Goal: Task Accomplishment & Management: Complete application form

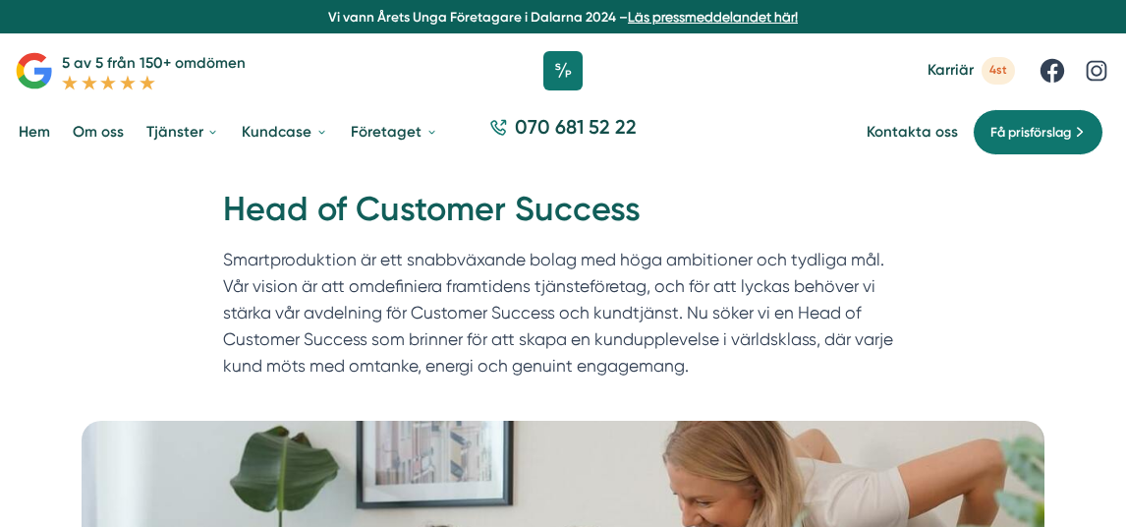
click at [84, 128] on link "Om oss" at bounding box center [98, 132] width 59 height 49
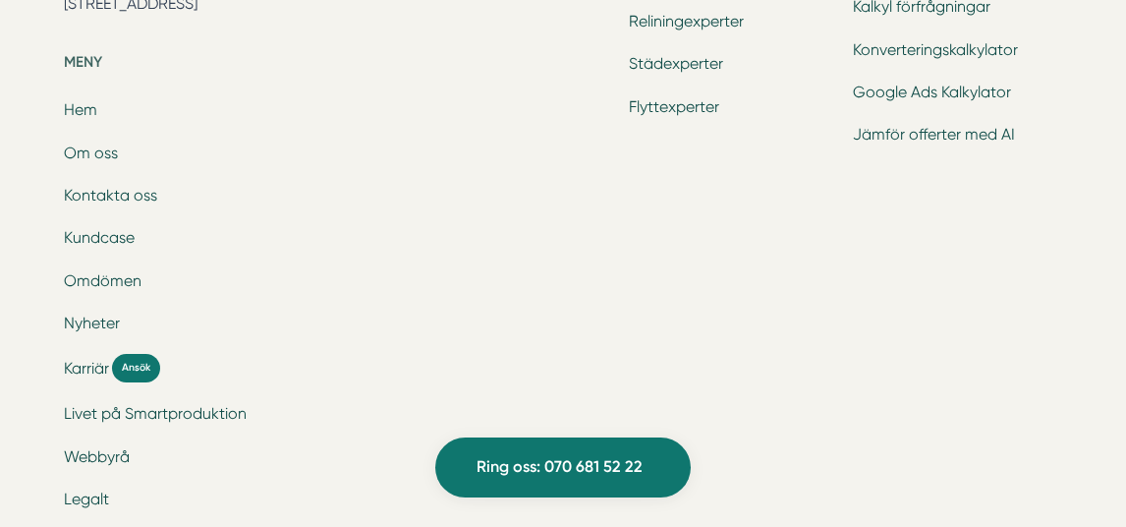
scroll to position [6487, 0]
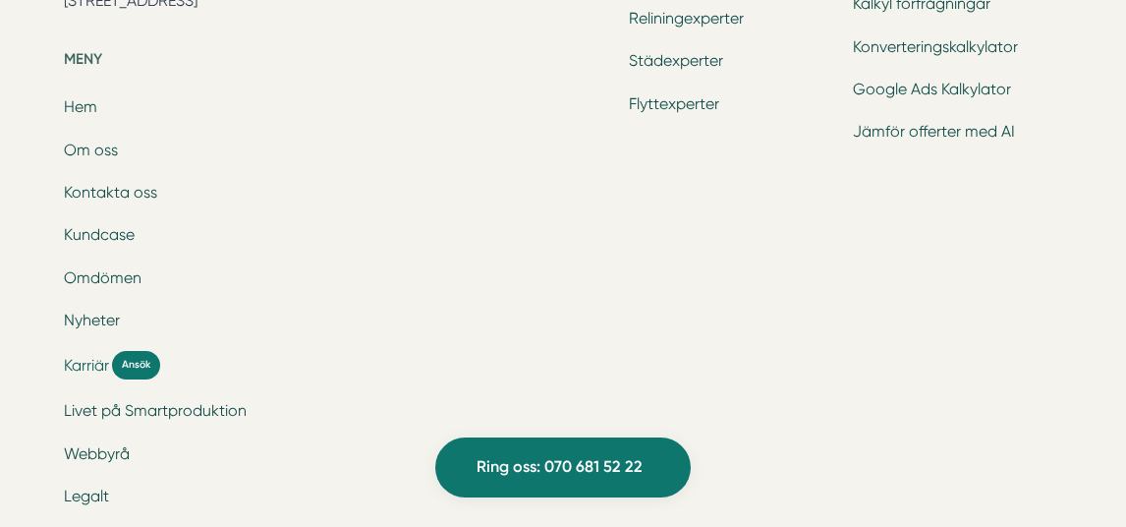
click at [85, 354] on span "Karriär" at bounding box center [86, 365] width 45 height 23
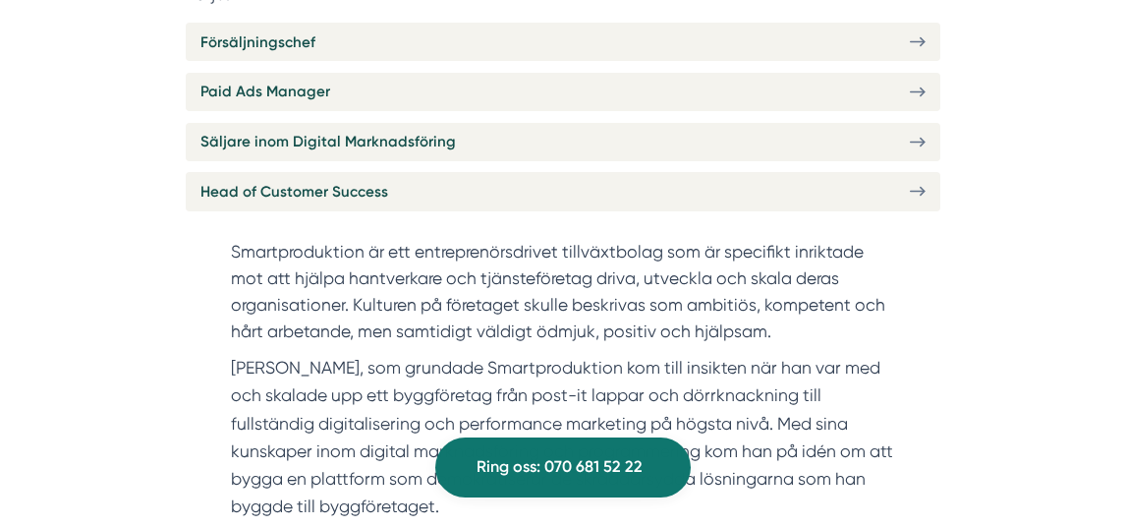
scroll to position [731, 0]
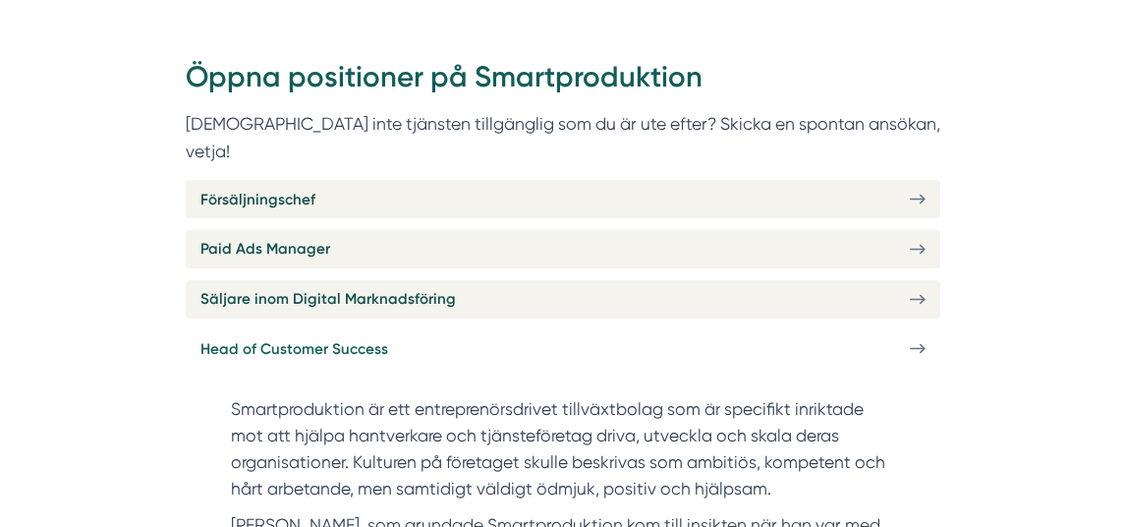
click at [250, 337] on span "Head of Customer Success" at bounding box center [294, 349] width 188 height 24
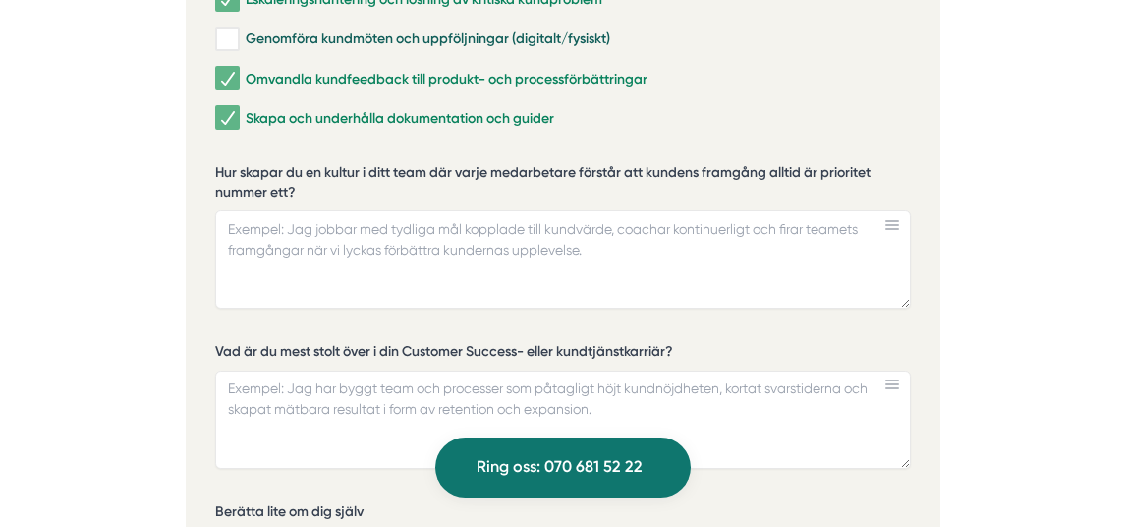
scroll to position [4308, 0]
click at [409, 209] on textarea "Hur skapar du en kultur i ditt team där varje medarbetare förstår att kundens f…" at bounding box center [562, 258] width 695 height 98
paste textarea "Jag skapar en kultur där kundens är i fokus genom tydliga mål kopplade till kun…"
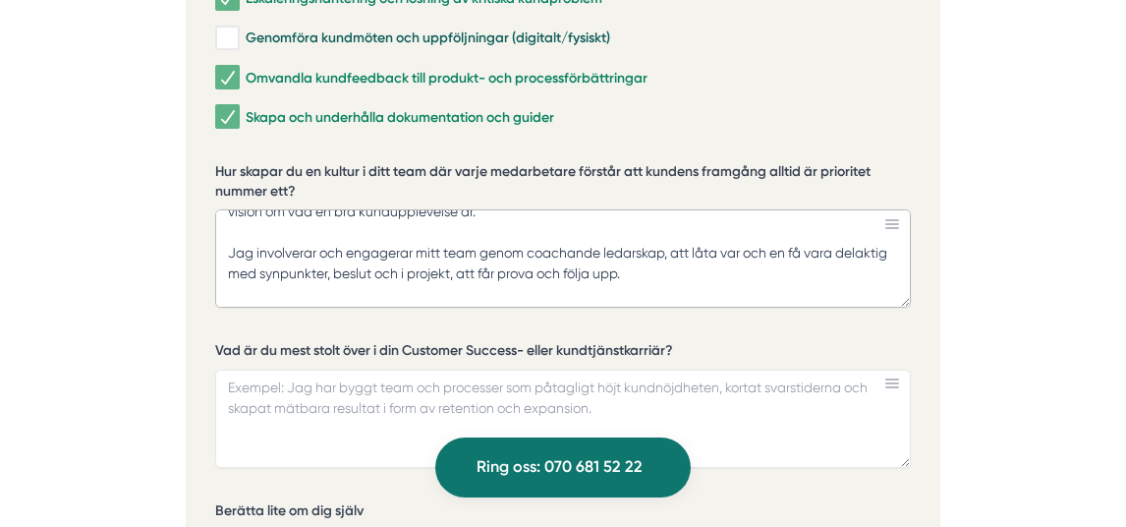
scroll to position [126, 0]
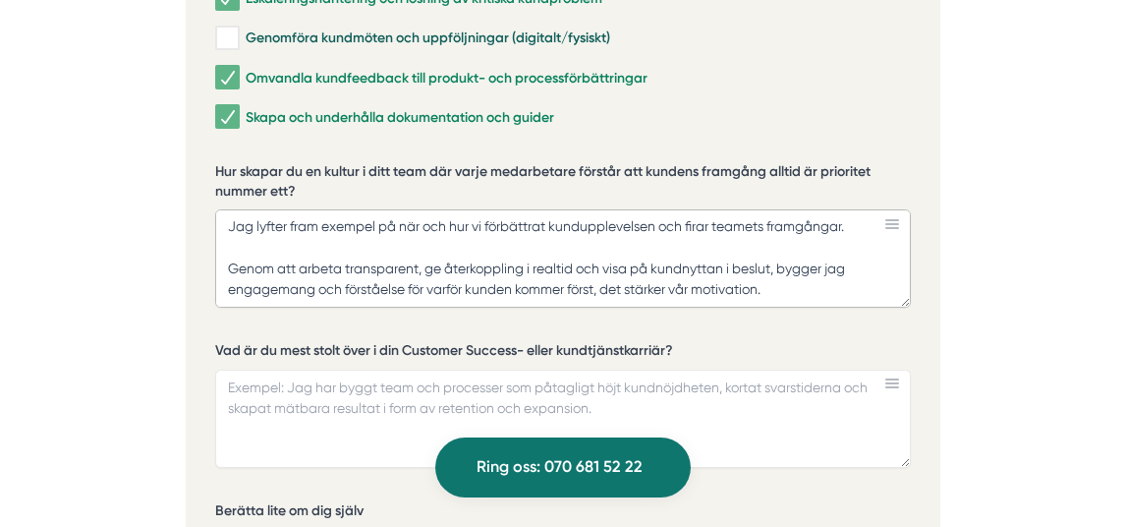
type textarea "Jag skapar en kultur där kundens är i fokus genom tydliga mål kopplade till kun…"
click at [331, 369] on textarea "Vad är du mest stolt över i din Customer Success- eller kundtjänstkarriär?" at bounding box center [562, 418] width 695 height 98
paste textarea "Jag är stolt över många delar, några jag är mest stolt över är att ha byggt kun…"
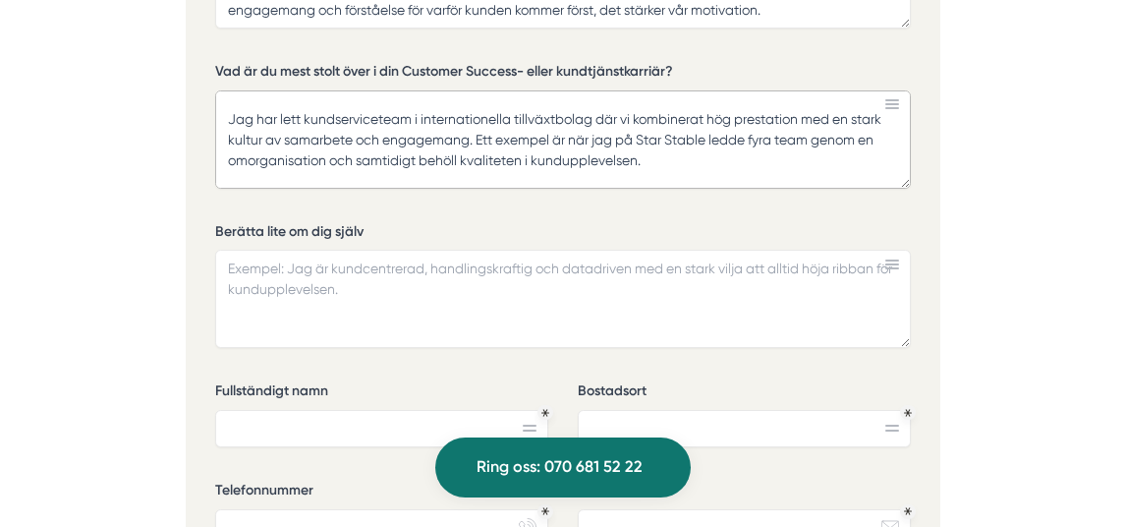
scroll to position [53, 0]
click at [632, 90] on textarea "Jag är stolt över många delar, några jag är mest stolt över är att ha byggt kun…" at bounding box center [562, 139] width 695 height 98
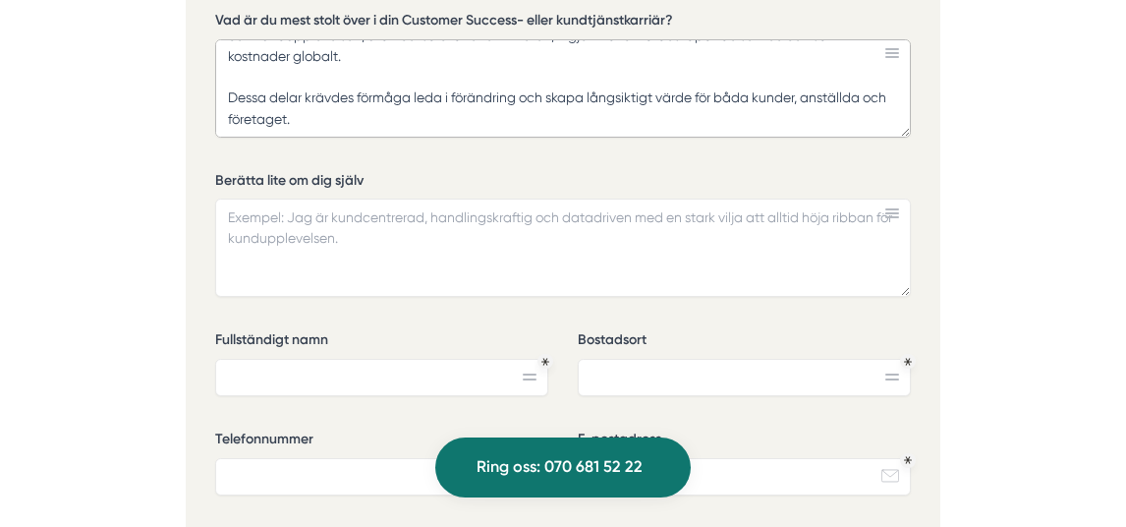
scroll to position [4644, 0]
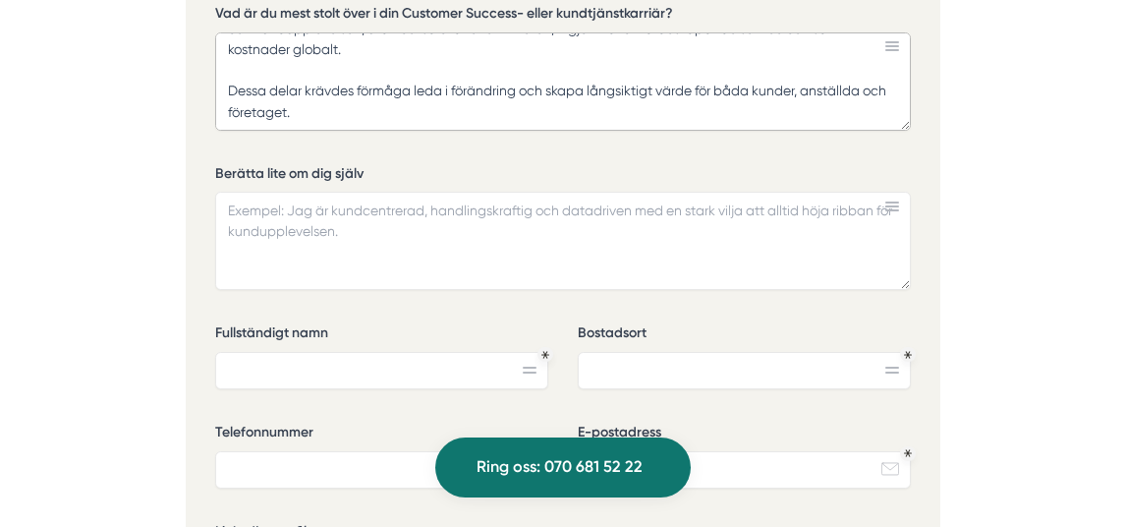
type textarea "Jag är stolt över många delar, några jag är mest stolt över är att ha byggt kun…"
click at [345, 192] on textarea "Berätta lite om dig själv" at bounding box center [562, 241] width 695 height 98
click at [343, 192] on textarea "Berätta lite om dig själv" at bounding box center [562, 241] width 695 height 98
paste textarea "Jag är en erfaren ledare och trivs med att jobba för förbättrade kundupplevelse…"
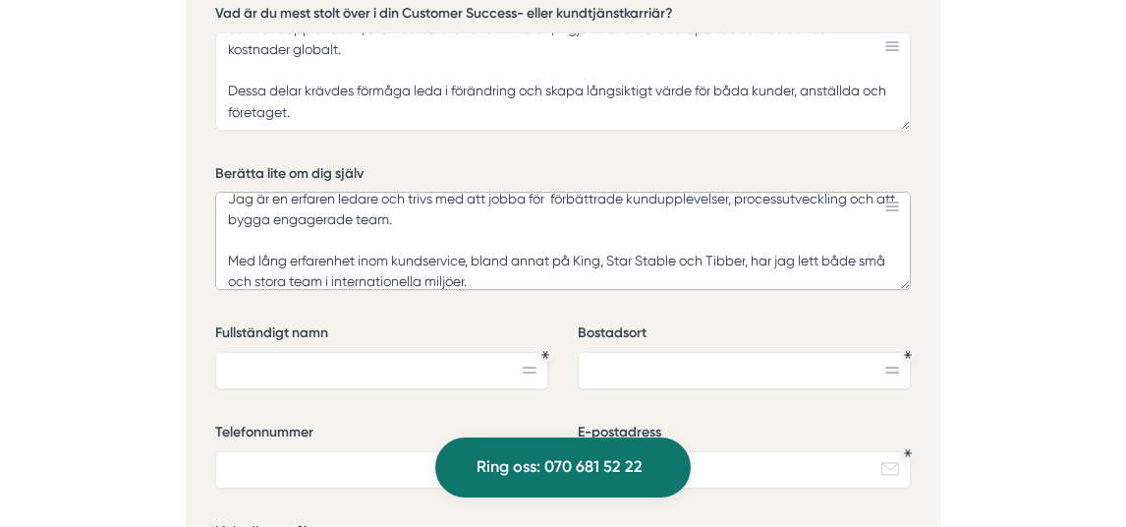
scroll to position [17, 0]
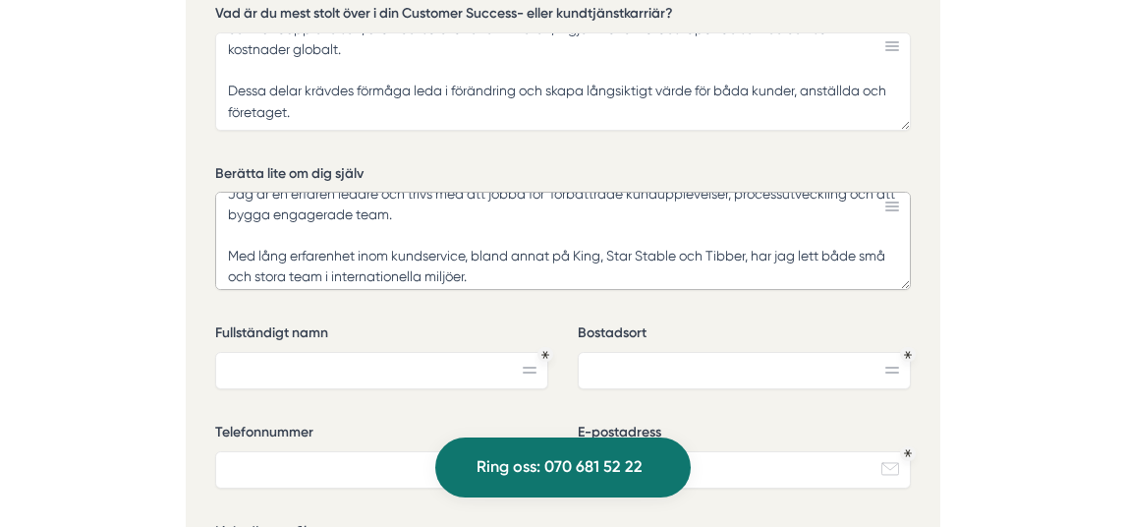
click at [270, 192] on textarea "Jag är en erfaren ledare och trivs med att jobba för förbättrade kundupplevelse…" at bounding box center [562, 241] width 695 height 98
click at [278, 195] on textarea "Jag är en erfaren ledare och trivs med att jobba för förbättrade kundupplevelse…" at bounding box center [562, 241] width 695 height 98
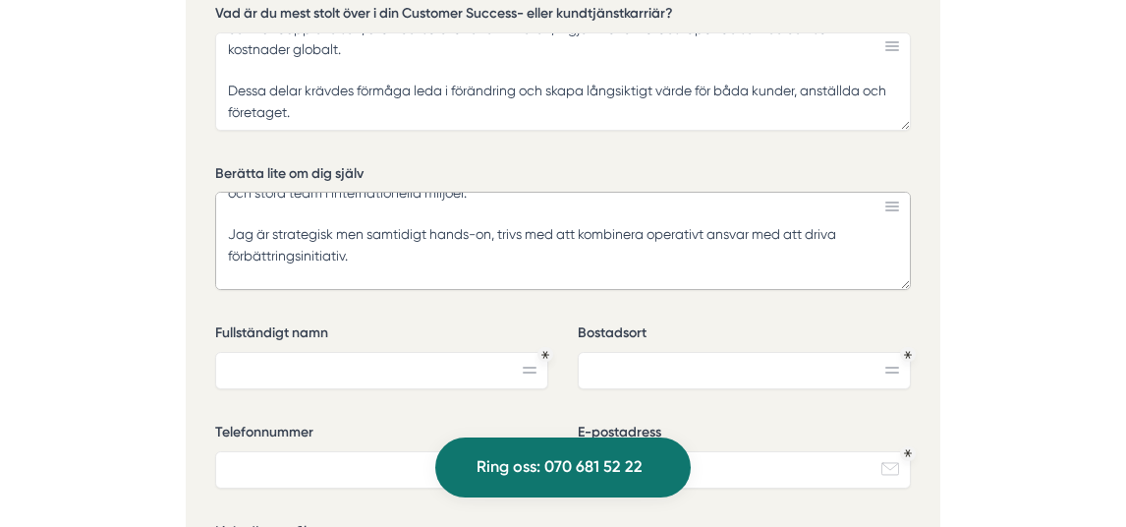
scroll to position [104, 0]
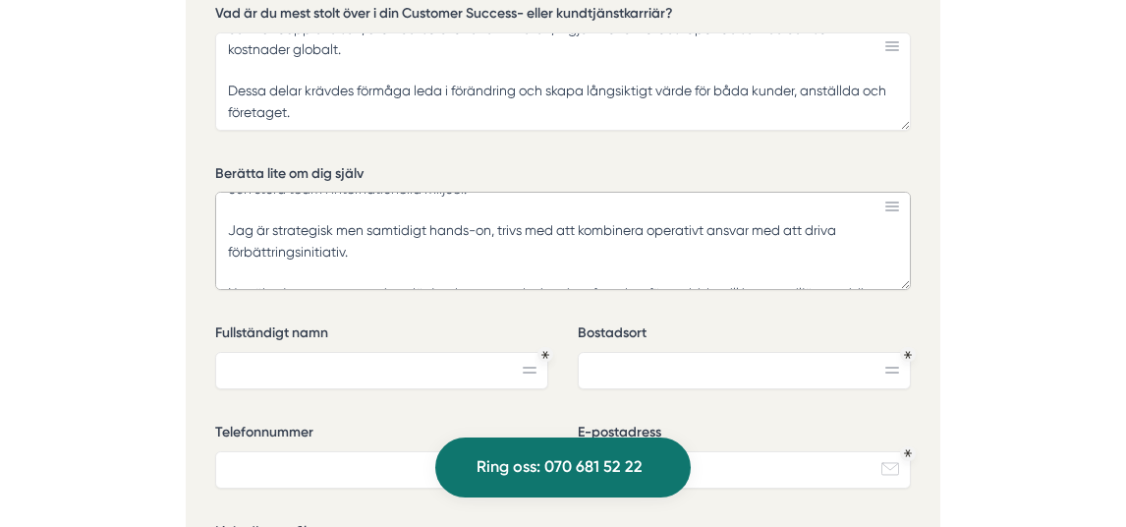
click at [732, 192] on textarea "Jag är en erfaren ledare och trivs med att jobba för förbättrade kundupplevelse…" at bounding box center [562, 241] width 695 height 98
click at [645, 192] on textarea "Jag är en erfaren ledare och trivs med att jobba för förbättrade kundupplevelse…" at bounding box center [562, 241] width 695 height 98
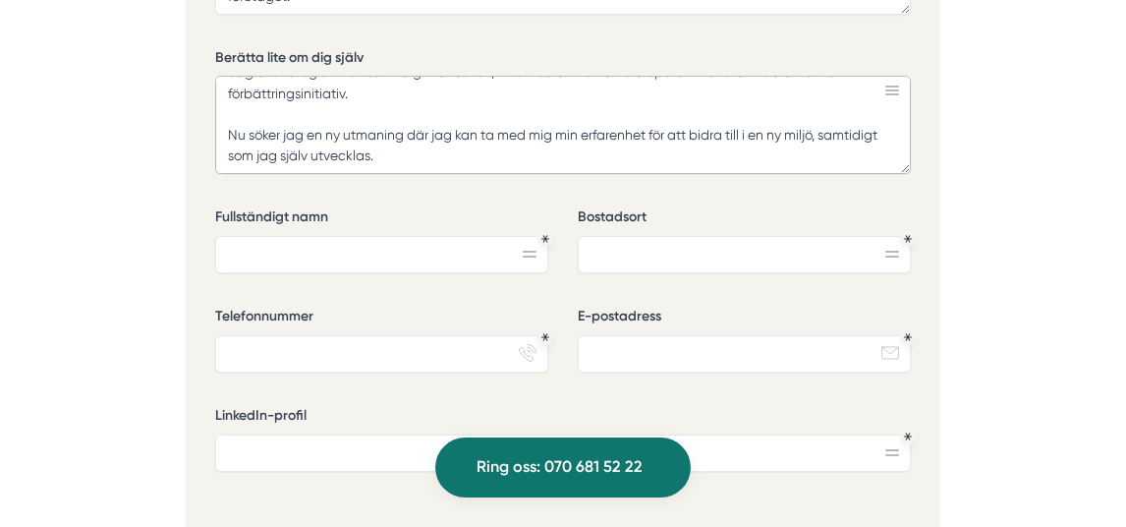
scroll to position [4761, 0]
type textarea "Jag är en erfaren ledare och trivs med att jobba för förbättrade kundupplevelse…"
click at [414, 235] on input "Fullständigt namn" at bounding box center [381, 253] width 332 height 37
type input "Maria Holmström Blom"
click at [740, 235] on input "Bostadsort" at bounding box center [744, 253] width 332 height 37
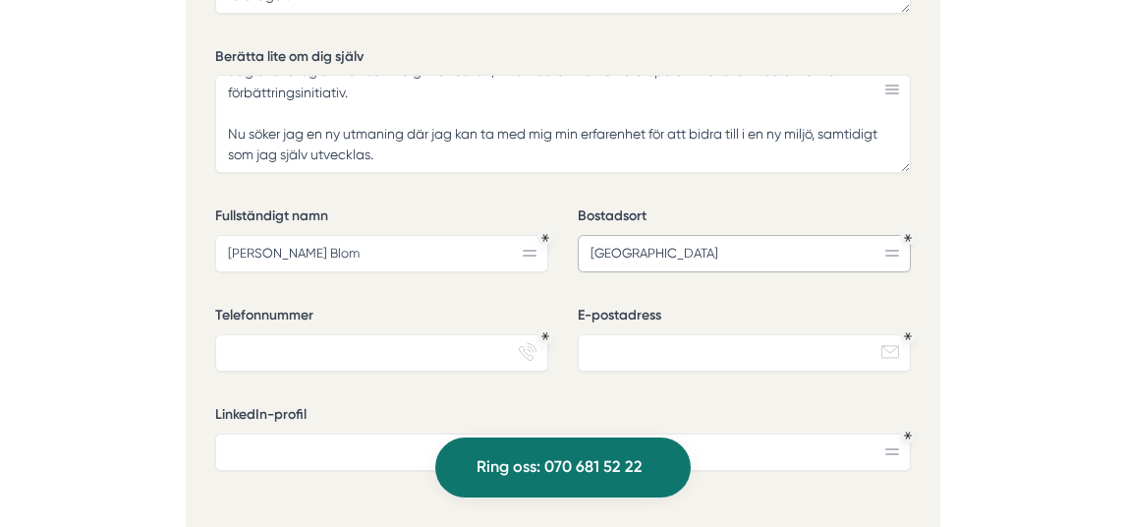
type input "Stockholm"
click at [357, 334] on input "Telefonnummer" at bounding box center [381, 352] width 332 height 37
type input "0709329252"
click at [634, 334] on input "E-postadress" at bounding box center [744, 352] width 332 height 37
type input "mariahhblom@gmail.com"
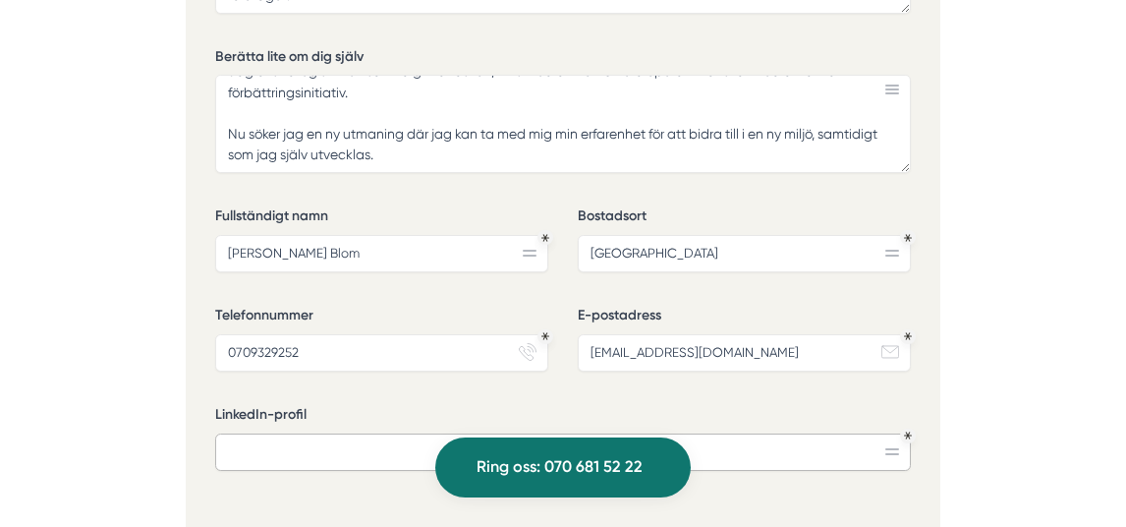
click at [330, 433] on input "LinkedIn-profil" at bounding box center [562, 451] width 695 height 37
paste input "https://www.linkedin.com/in/mariahblom/"
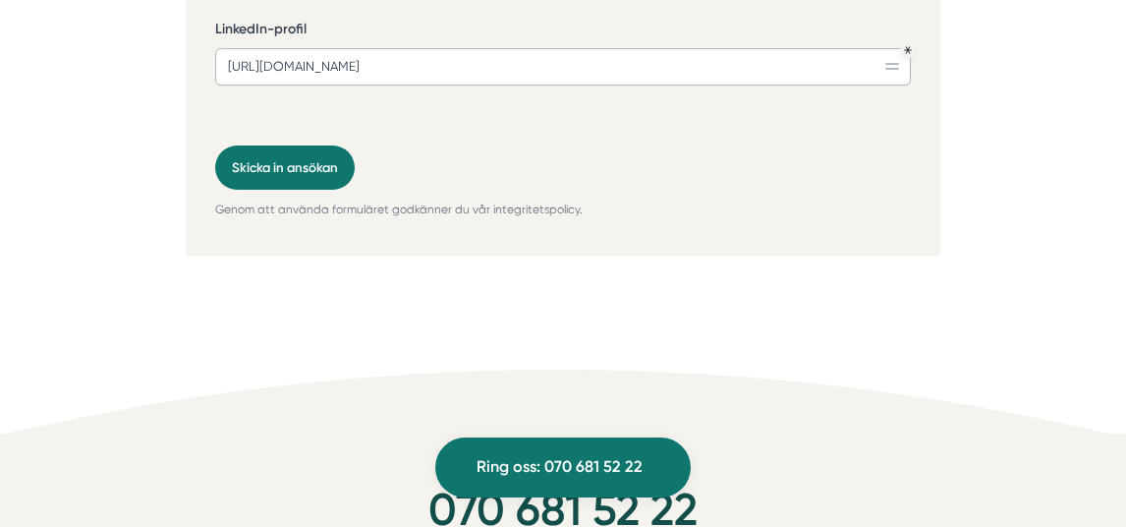
scroll to position [4925, 0]
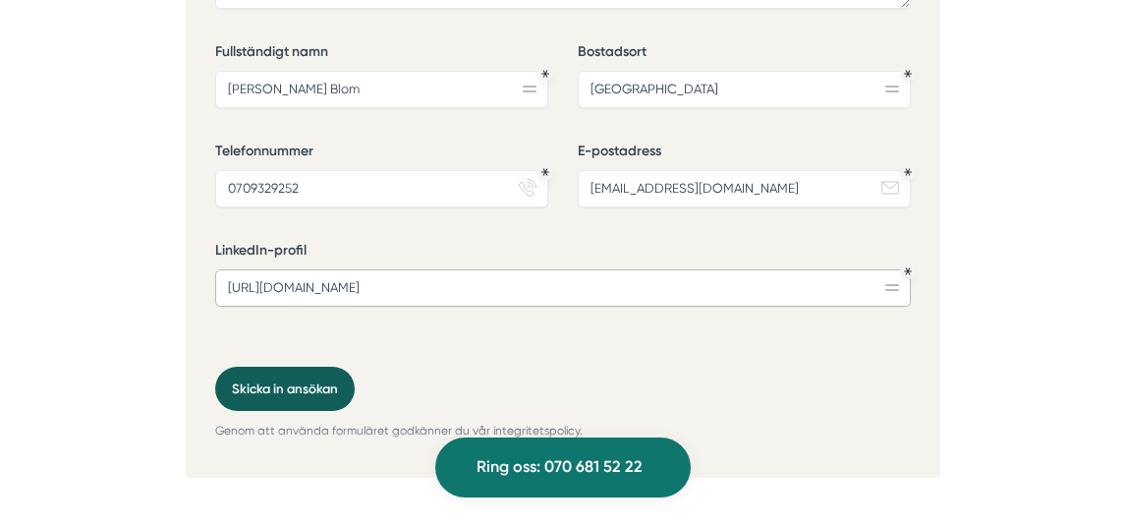
type input "https://www.linkedin.com/in/mariahblom/"
click at [255, 366] on button "Skicka in ansökan" at bounding box center [284, 388] width 139 height 44
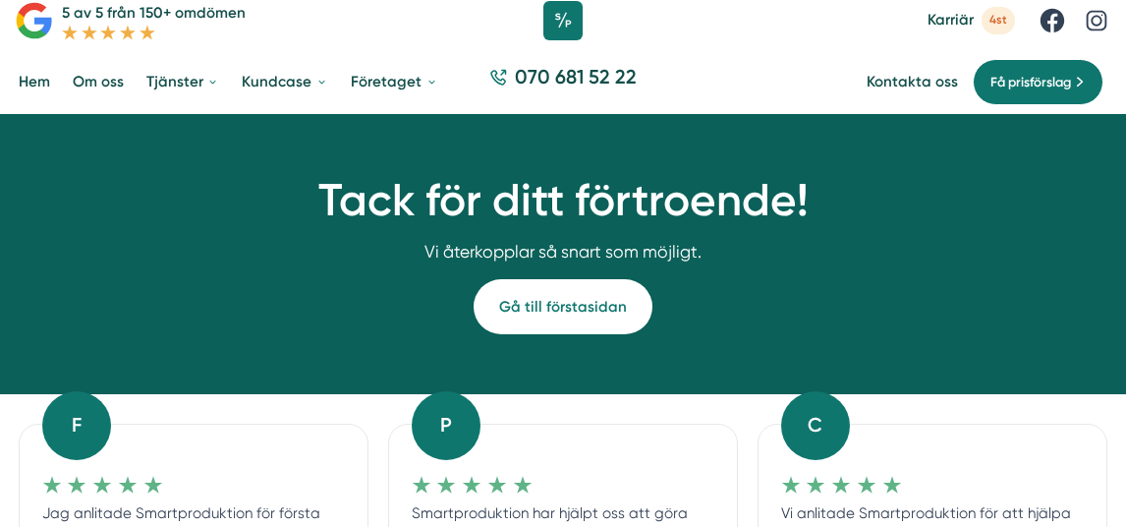
scroll to position [50, 0]
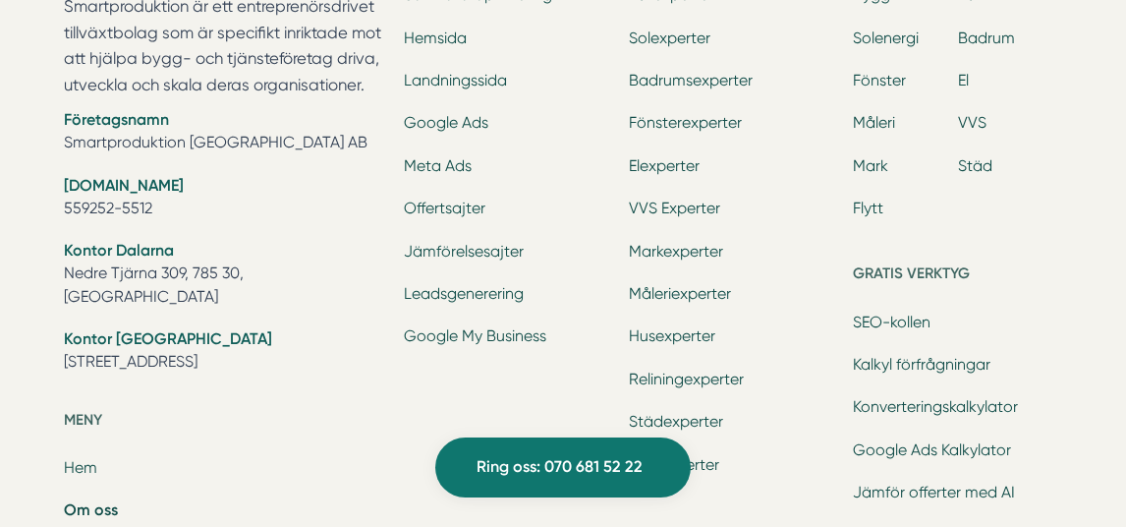
scroll to position [6095, 0]
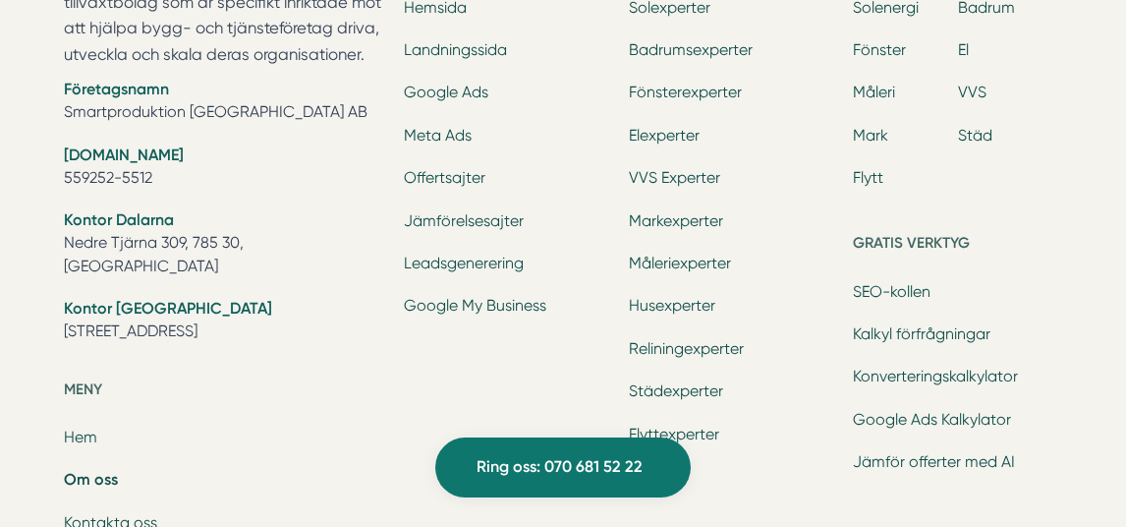
drag, startPoint x: 347, startPoint y: 339, endPoint x: 38, endPoint y: 314, distance: 309.4
click at [38, 314] on div "Ring oss 070 681 52 22 Smartproduktion är ett entreprenörsdrivet tillväxtbolag …" at bounding box center [563, 280] width 1126 height 1297
copy li "Kontor [GEOGRAPHIC_DATA] [STREET_ADDRESS]"
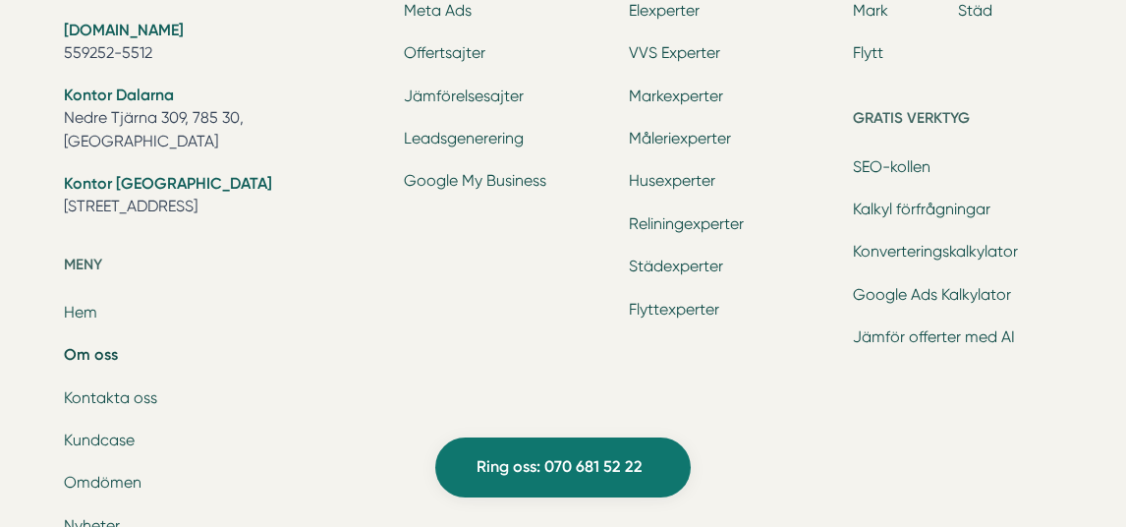
scroll to position [6609, 0]
